Goal: Task Accomplishment & Management: Use online tool/utility

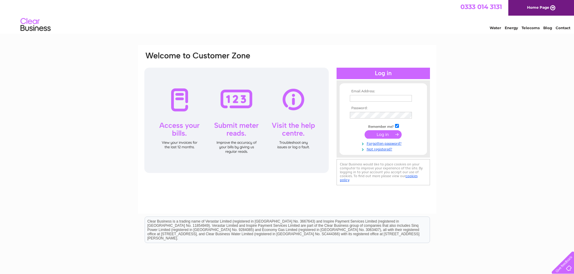
type input "info@greatbase.co.uk"
click at [390, 135] on input "submit" at bounding box center [383, 134] width 37 height 8
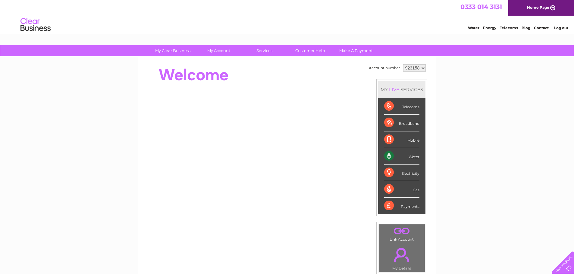
click at [416, 67] on select "923158 957863" at bounding box center [414, 67] width 23 height 7
select select "957863"
click at [403, 64] on select "923158 957863" at bounding box center [414, 67] width 23 height 7
click at [439, 106] on div "My Clear Business Login Details My Details My Preferences Link Account My Accou…" at bounding box center [287, 214] width 574 height 339
click at [415, 68] on select "923158 957863" at bounding box center [414, 67] width 23 height 7
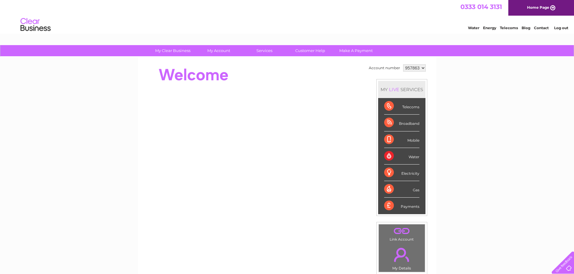
select select "923158"
click at [403, 64] on select "923158 957863" at bounding box center [414, 67] width 23 height 7
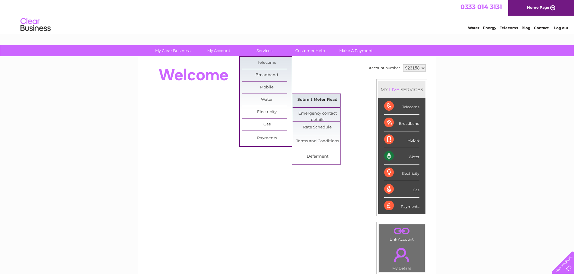
click at [319, 101] on link "Submit Meter Read" at bounding box center [318, 100] width 50 height 12
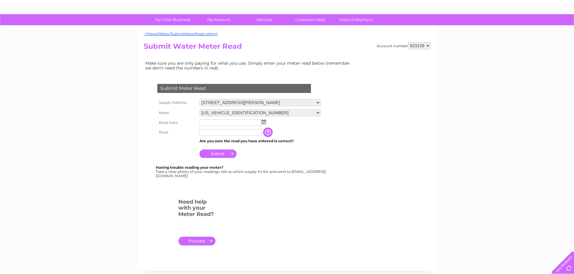
scroll to position [60, 0]
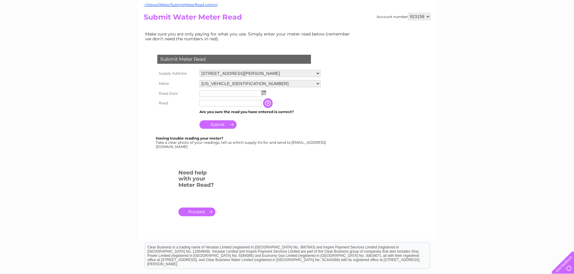
click at [238, 105] on input "text" at bounding box center [230, 103] width 62 height 7
click at [243, 95] on input "text" at bounding box center [230, 93] width 62 height 7
click at [262, 93] on img at bounding box center [264, 92] width 5 height 5
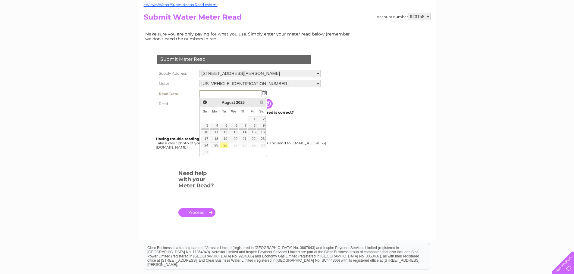
click at [227, 146] on link "26" at bounding box center [224, 146] width 8 height 6
type input "2025/08/26"
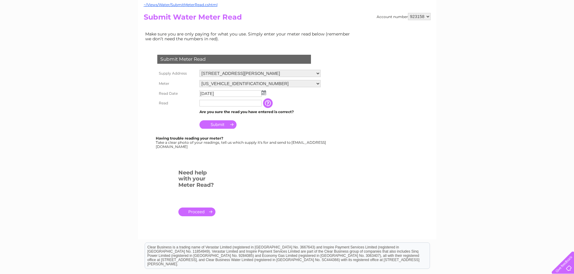
click at [231, 104] on input "text" at bounding box center [230, 103] width 62 height 7
click at [268, 103] on input "button" at bounding box center [269, 104] width 11 height 10
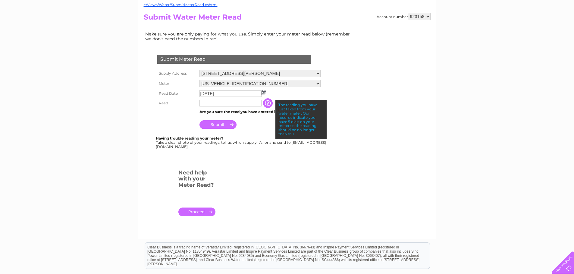
click at [343, 111] on form "Submit Meter Read Supply Address 24 St. Stephen Street, Edinburgh, Midlothian, …" at bounding box center [249, 138] width 211 height 191
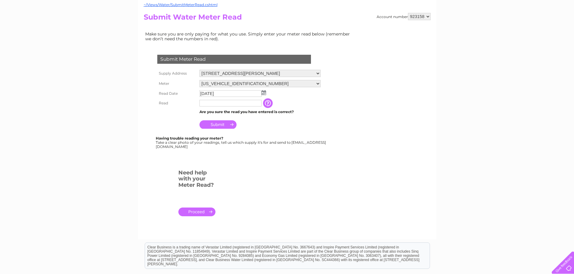
click at [268, 104] on input "button" at bounding box center [268, 104] width 11 height 10
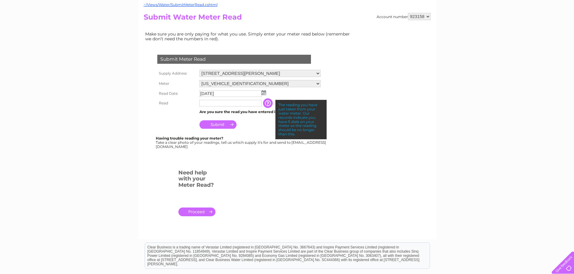
click at [241, 104] on input "text" at bounding box center [230, 103] width 62 height 7
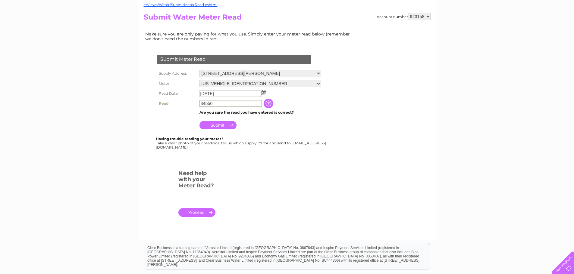
click at [208, 104] on input "34550" at bounding box center [230, 103] width 63 height 7
click at [225, 125] on input "Submit" at bounding box center [217, 125] width 37 height 8
drag, startPoint x: 226, startPoint y: 104, endPoint x: 231, endPoint y: 105, distance: 5.1
click at [230, 105] on input "34550" at bounding box center [230, 103] width 63 height 7
type input "346"
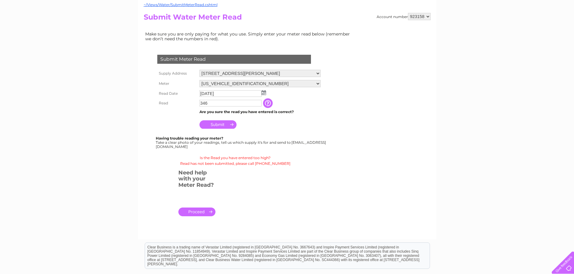
click at [226, 125] on input "Submit" at bounding box center [217, 125] width 37 height 8
